Goal: Obtain resource: Obtain resource

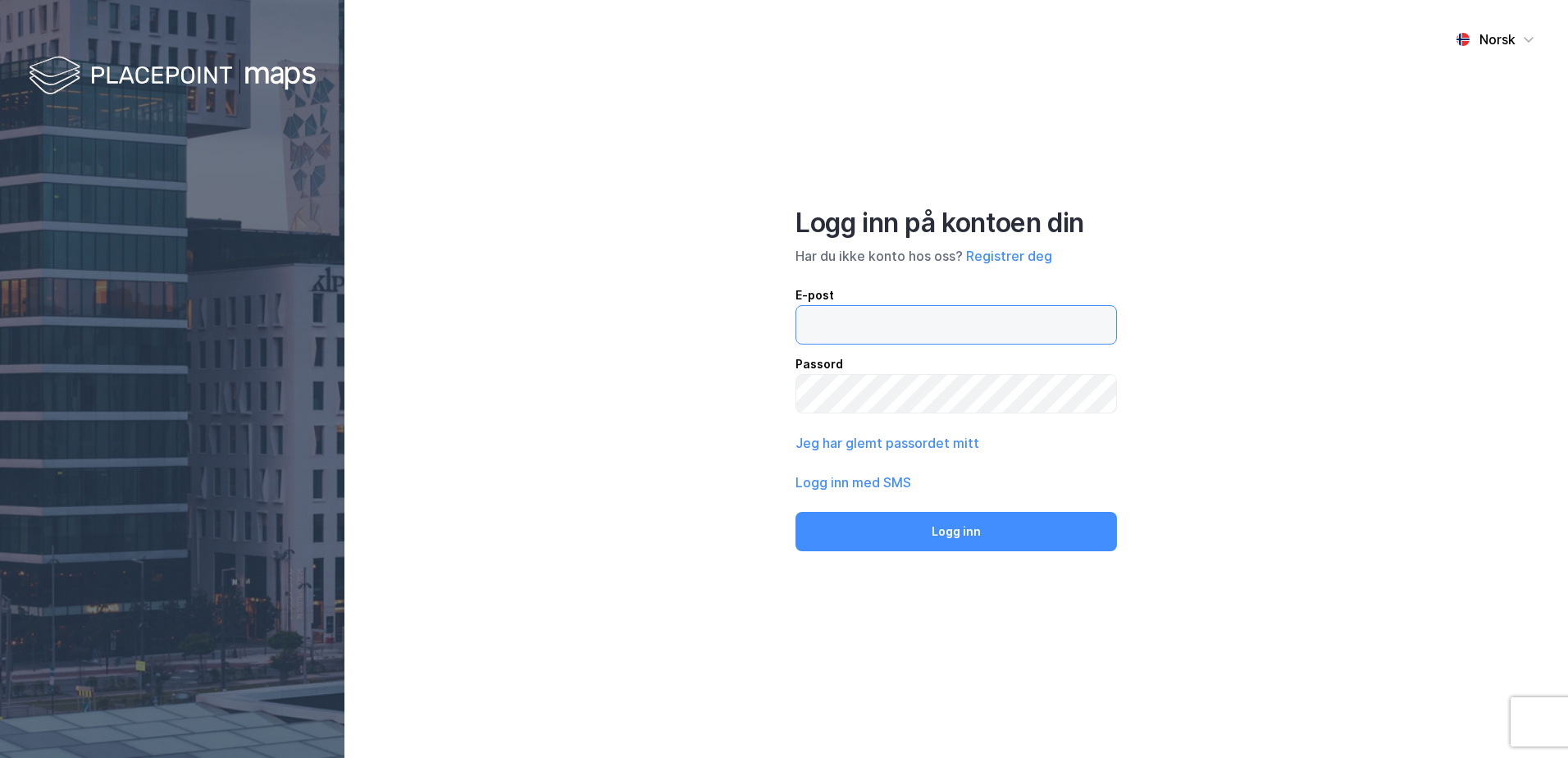
click at [856, 329] on input "email" at bounding box center [956, 325] width 320 height 38
type input "[EMAIL_ADDRESS][DOMAIN_NAME]"
click at [795, 512] on button "Logg inn" at bounding box center [956, 532] width 322 height 40
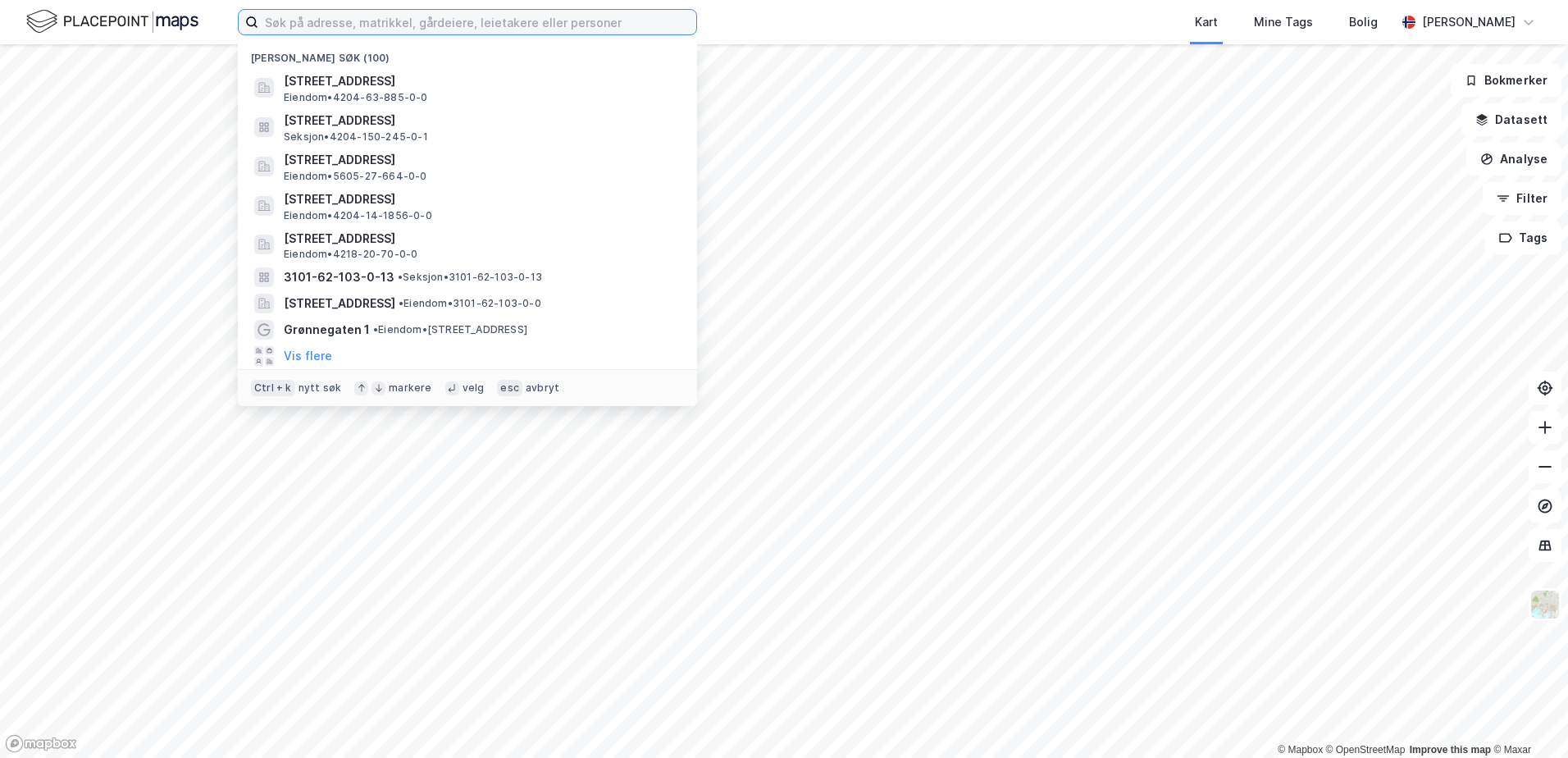
click at [360, 26] on input at bounding box center [478, 22] width 438 height 25
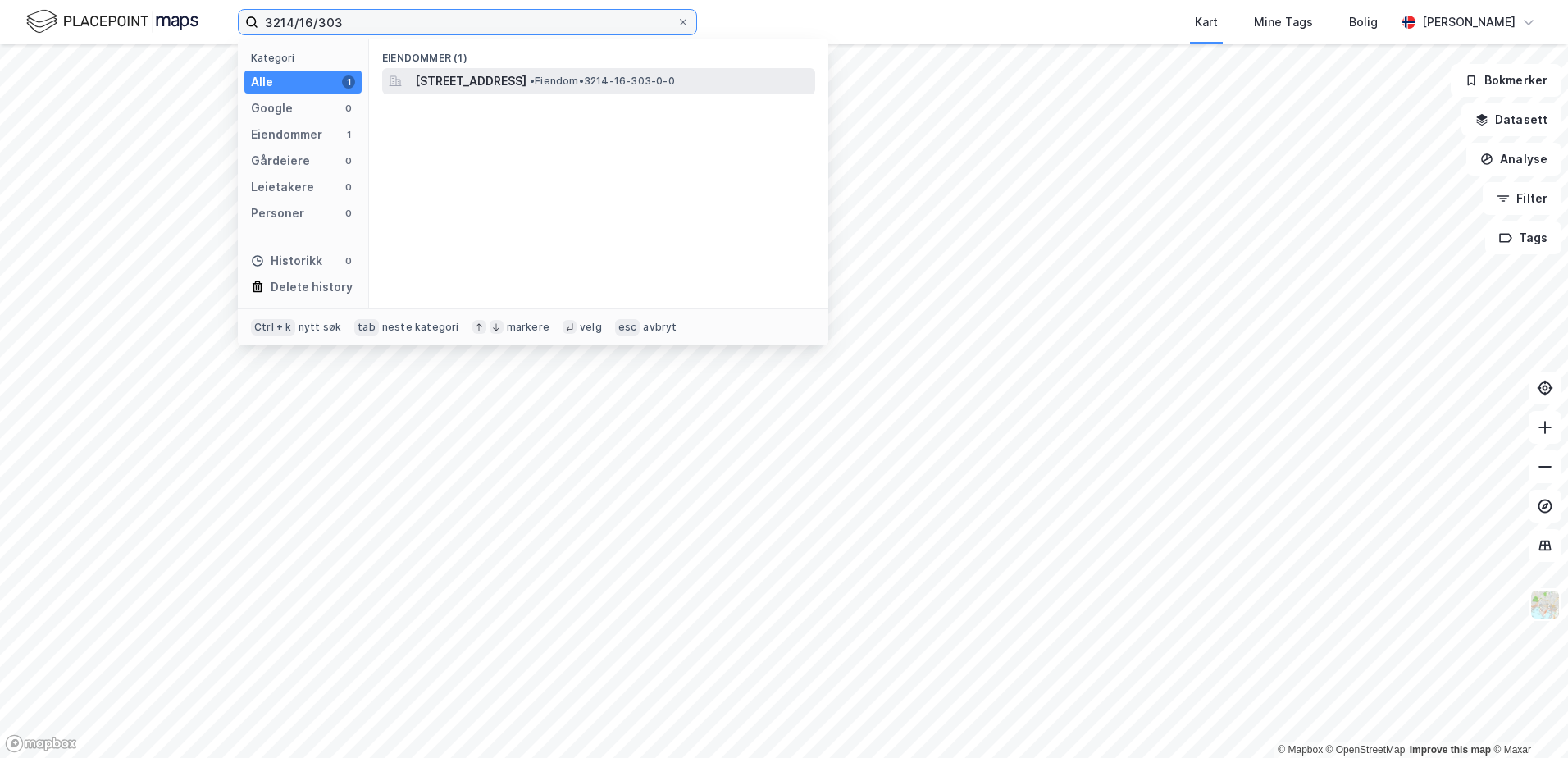
type input "3214/16/303"
click at [435, 77] on span "[STREET_ADDRESS]" at bounding box center [471, 82] width 112 height 20
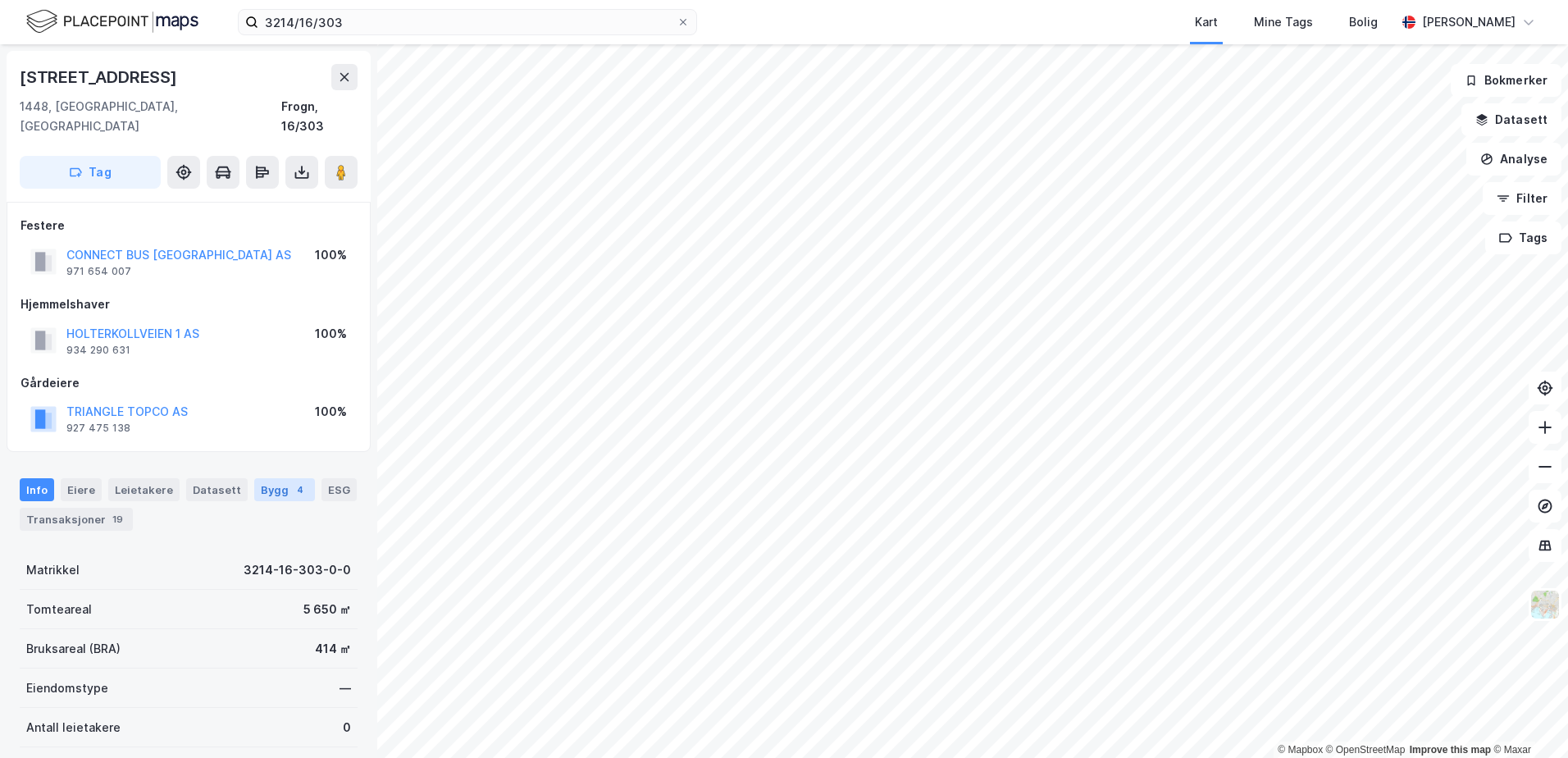
click at [273, 478] on div "Bygg 4" at bounding box center [284, 489] width 61 height 23
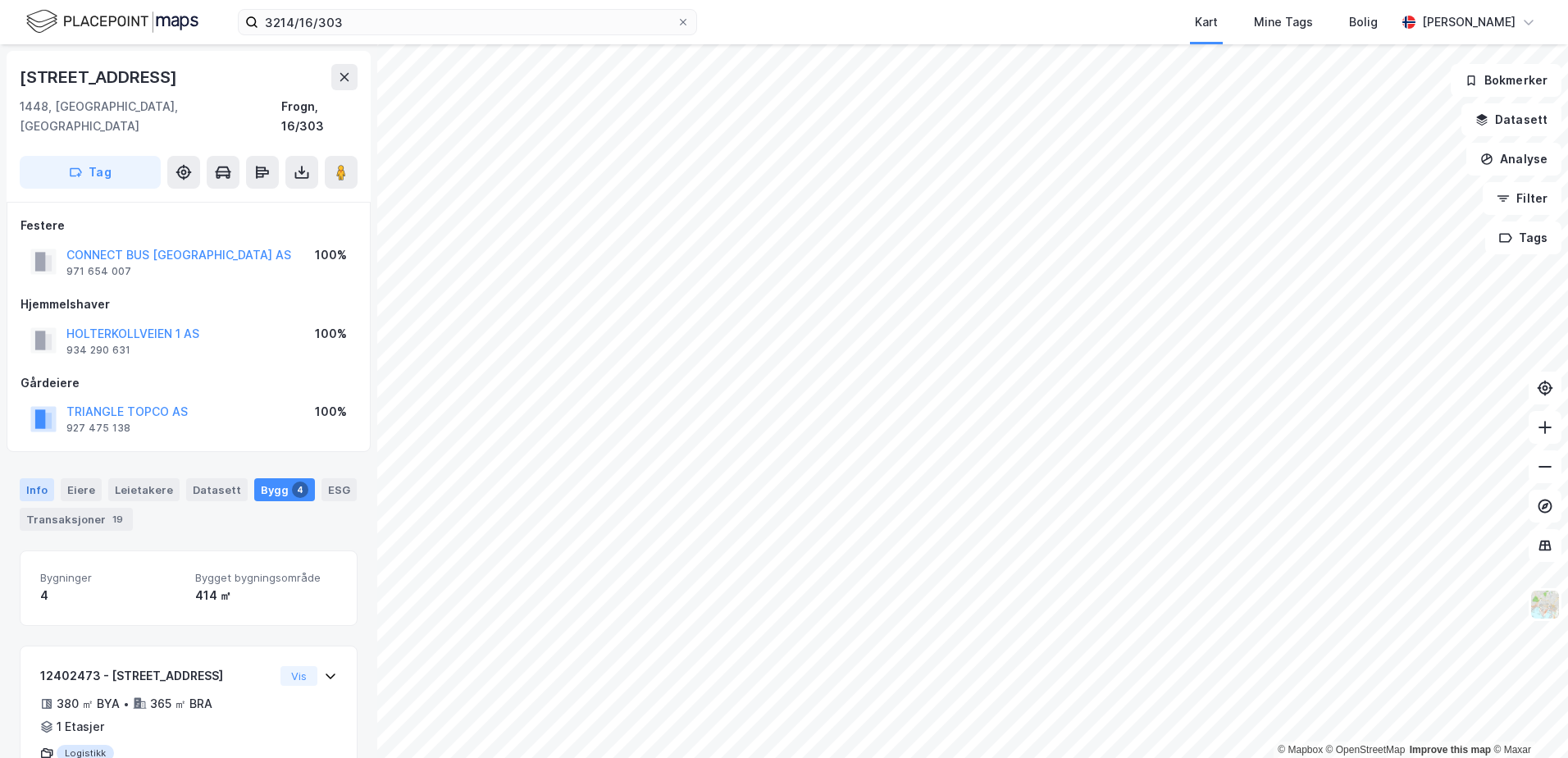
click at [31, 478] on div "Info" at bounding box center [37, 489] width 35 height 23
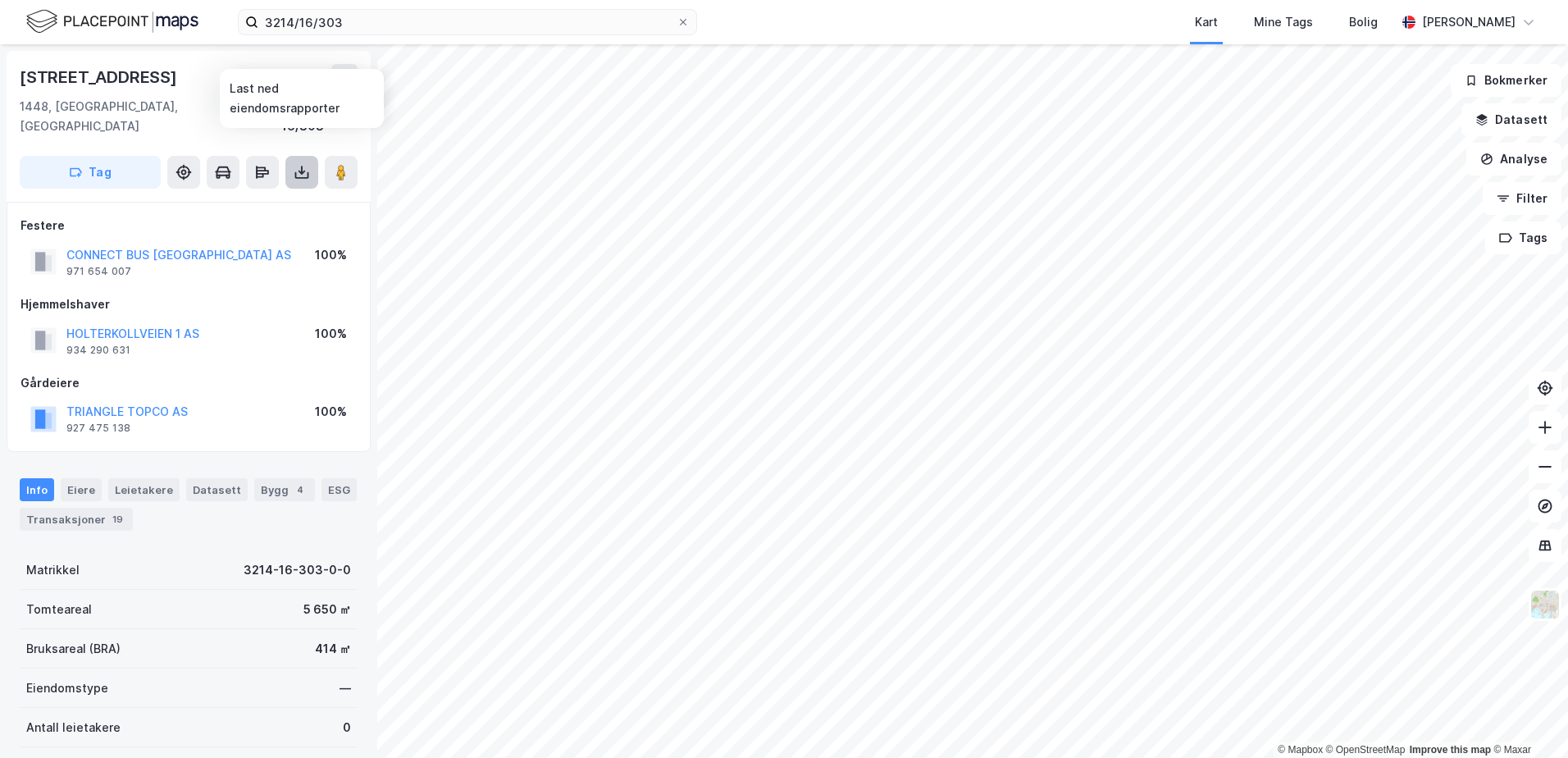
click at [300, 170] on icon at bounding box center [302, 172] width 7 height 4
click at [230, 198] on div "Last ned grunnbok" at bounding box center [221, 204] width 96 height 13
